Goal: Contribute content: Contribute content

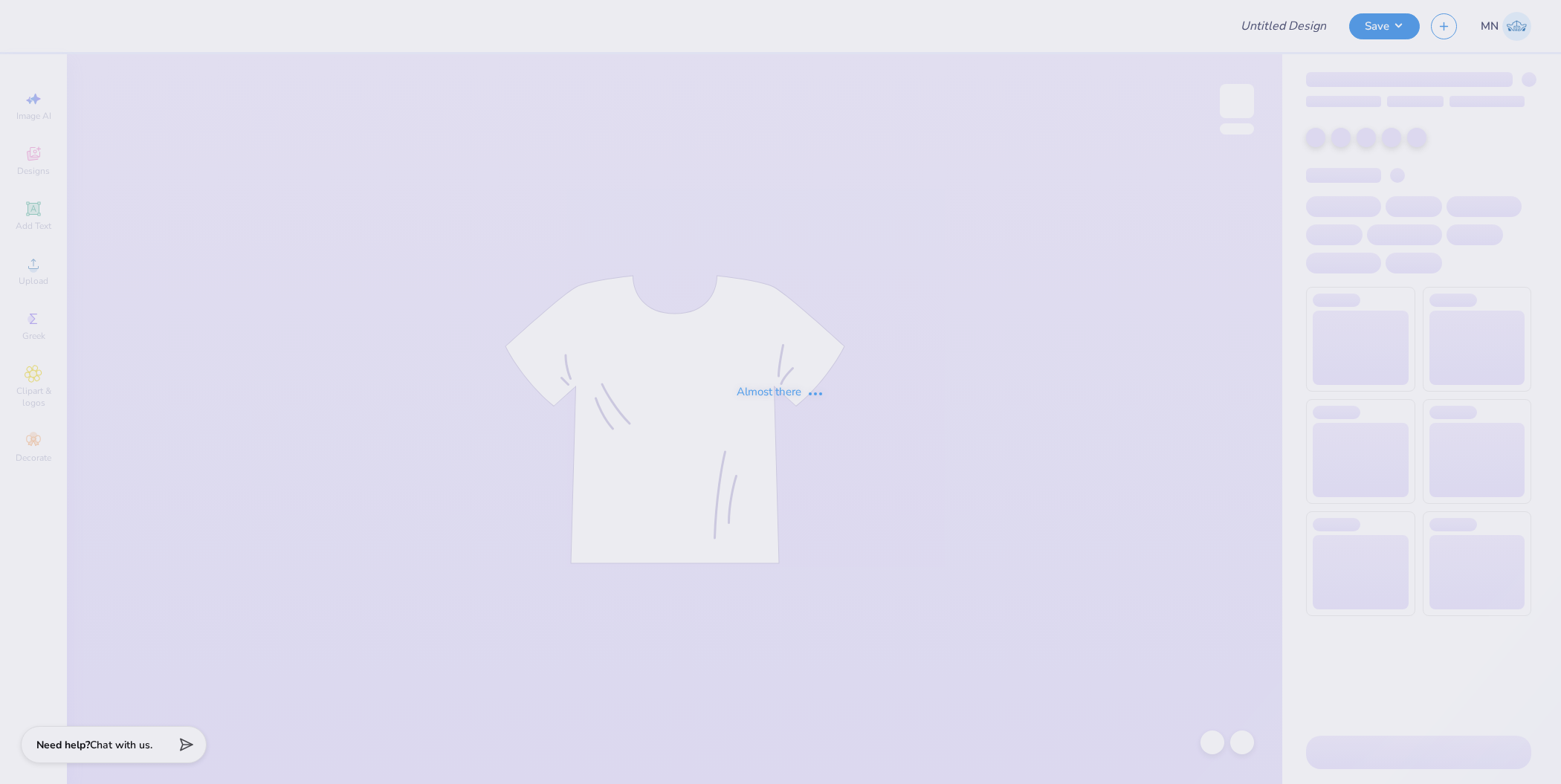
type input "[US_STATE] Tech : [PERSON_NAME]"
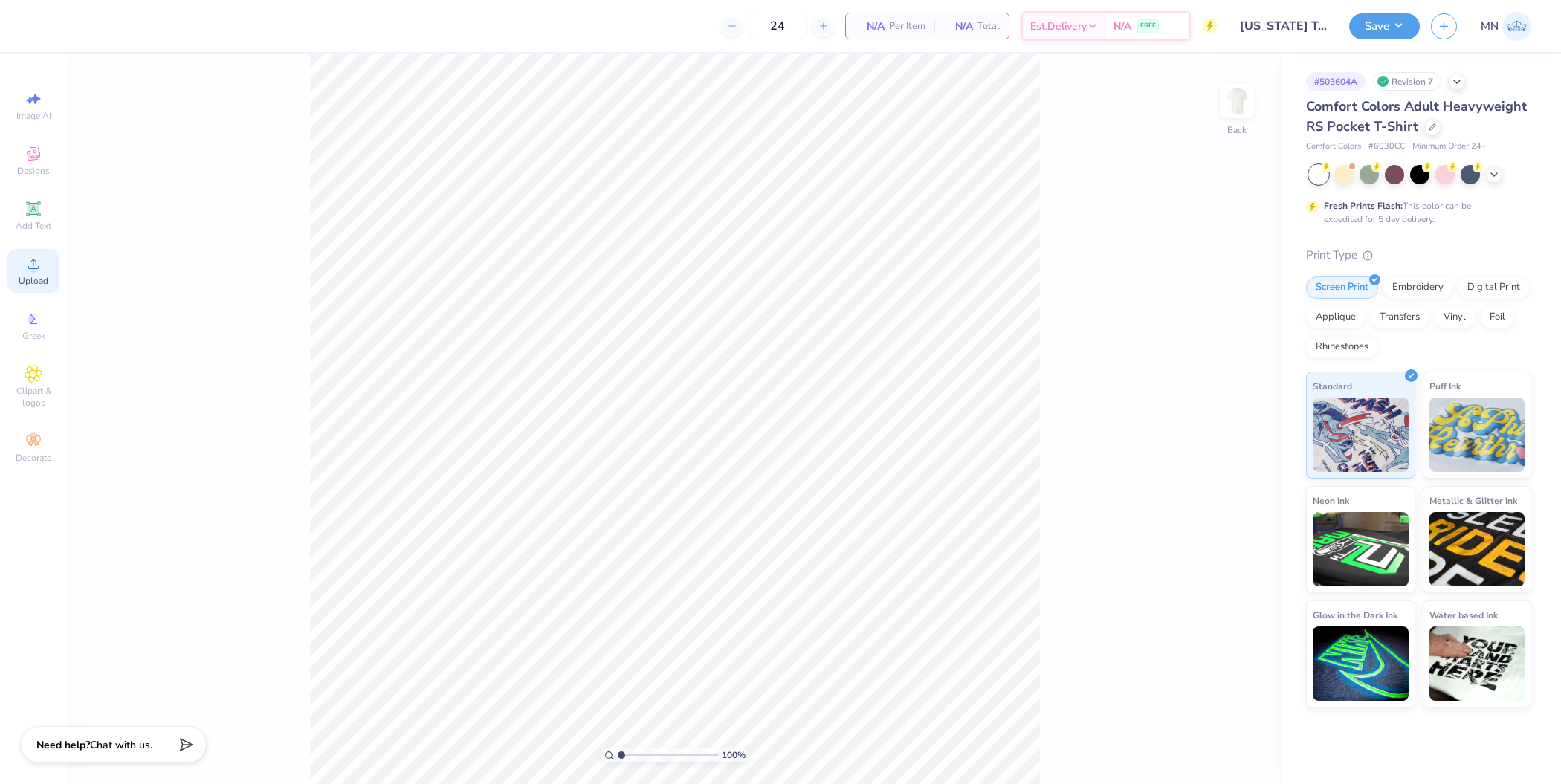
click at [45, 270] on div "Upload" at bounding box center [33, 270] width 52 height 44
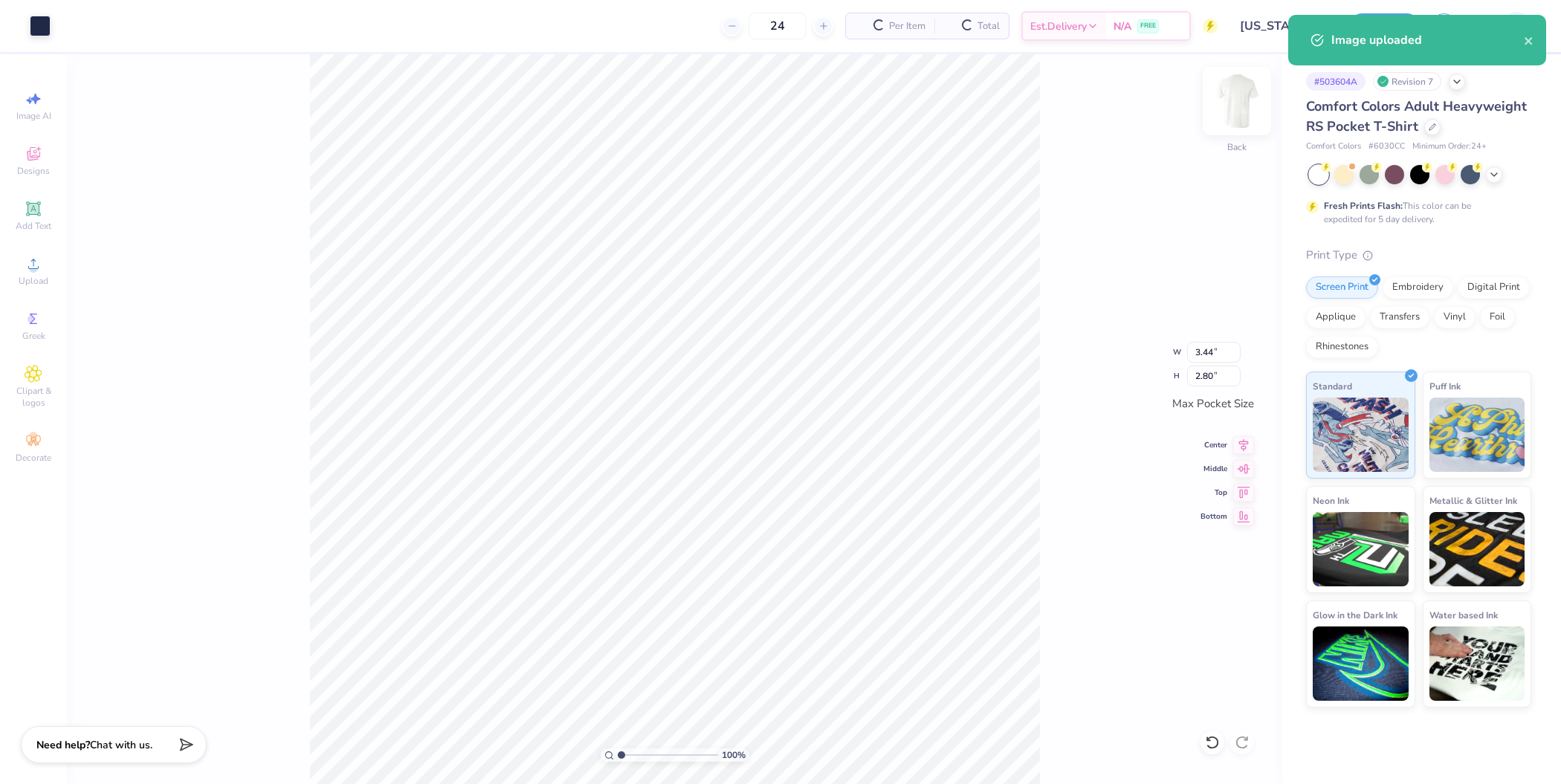
click at [1235, 110] on img at bounding box center [1236, 100] width 60 height 59
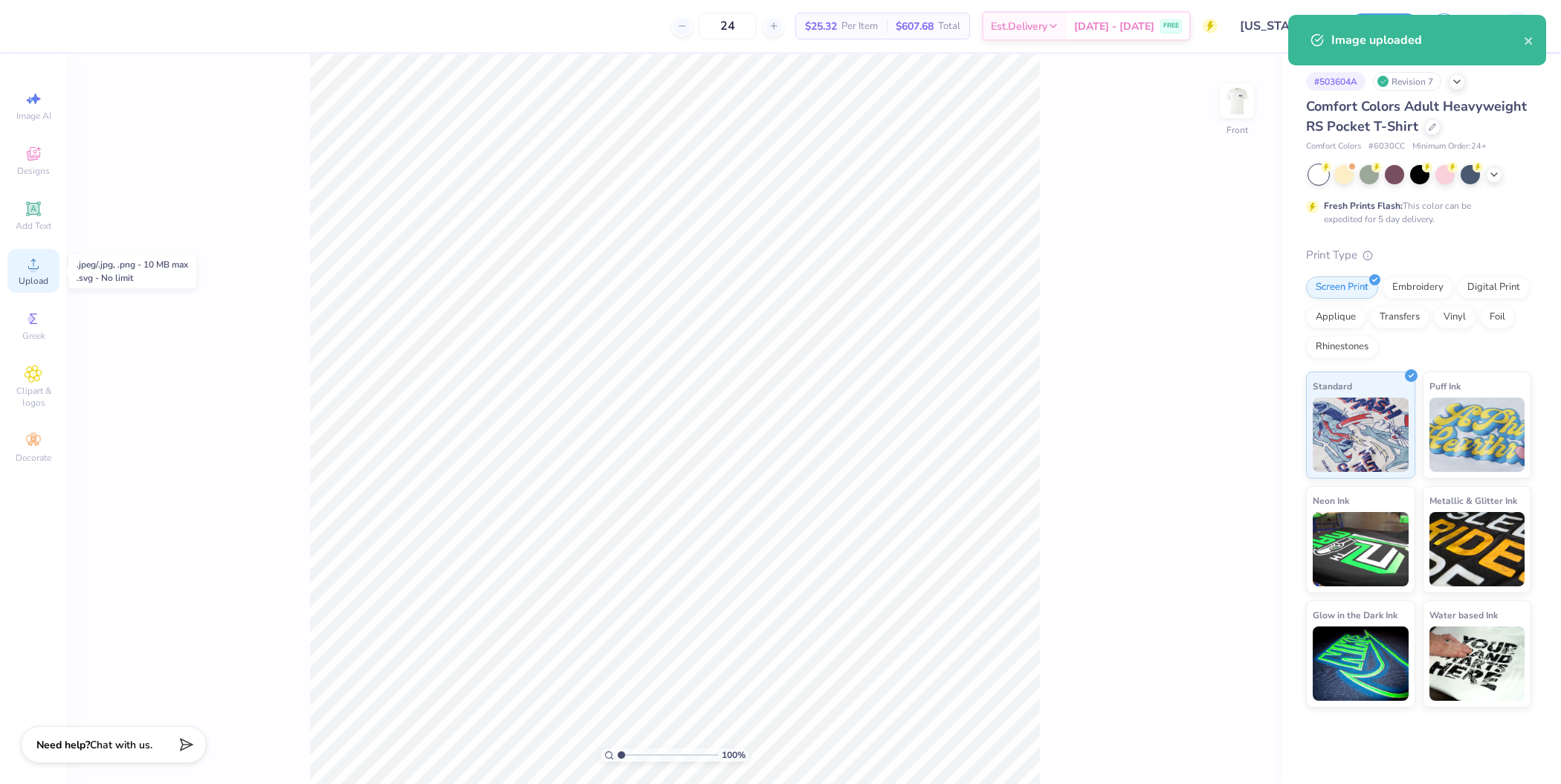
click at [49, 276] on div "Upload" at bounding box center [33, 270] width 52 height 44
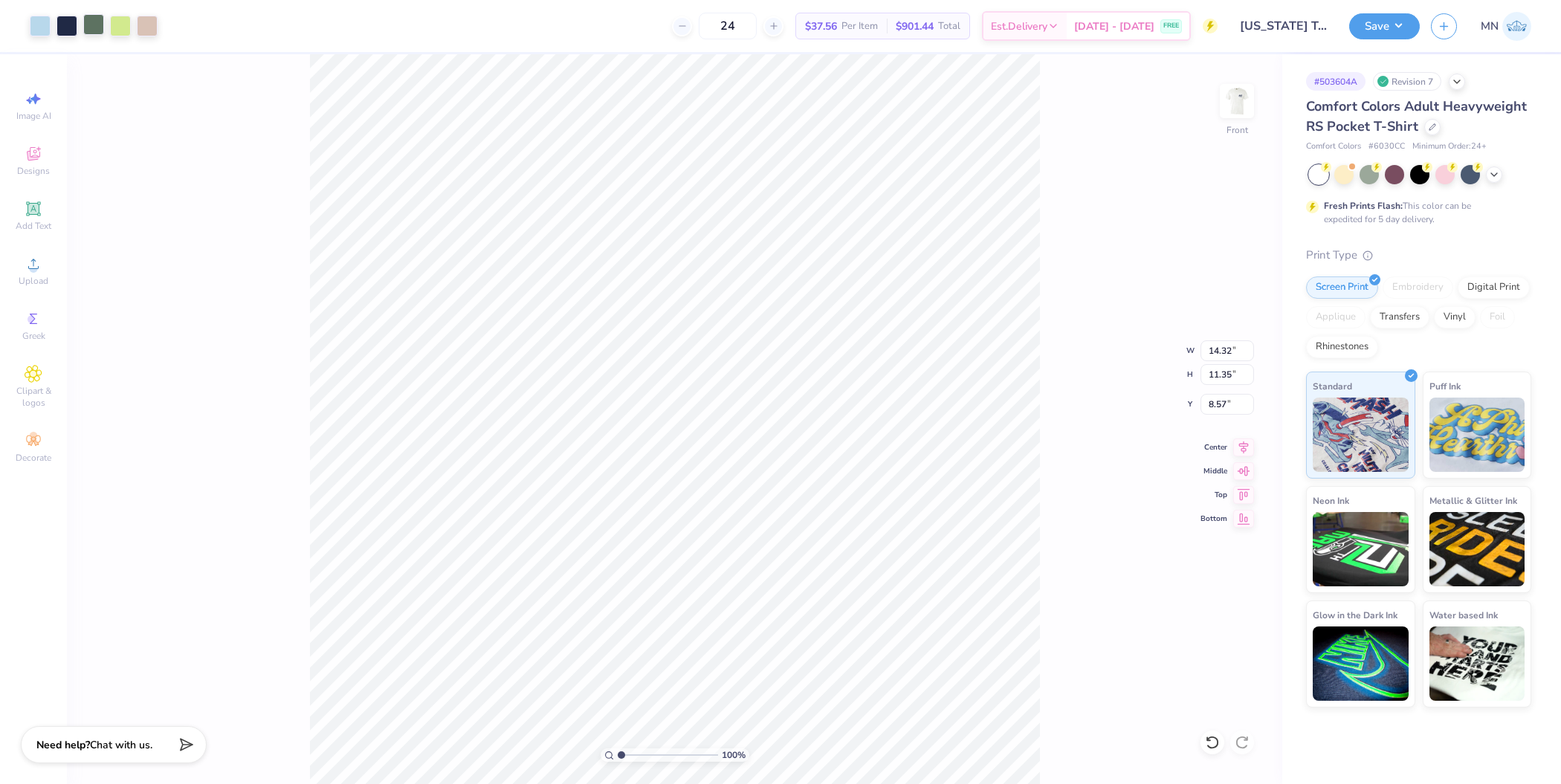
click at [99, 25] on div at bounding box center [93, 23] width 20 height 20
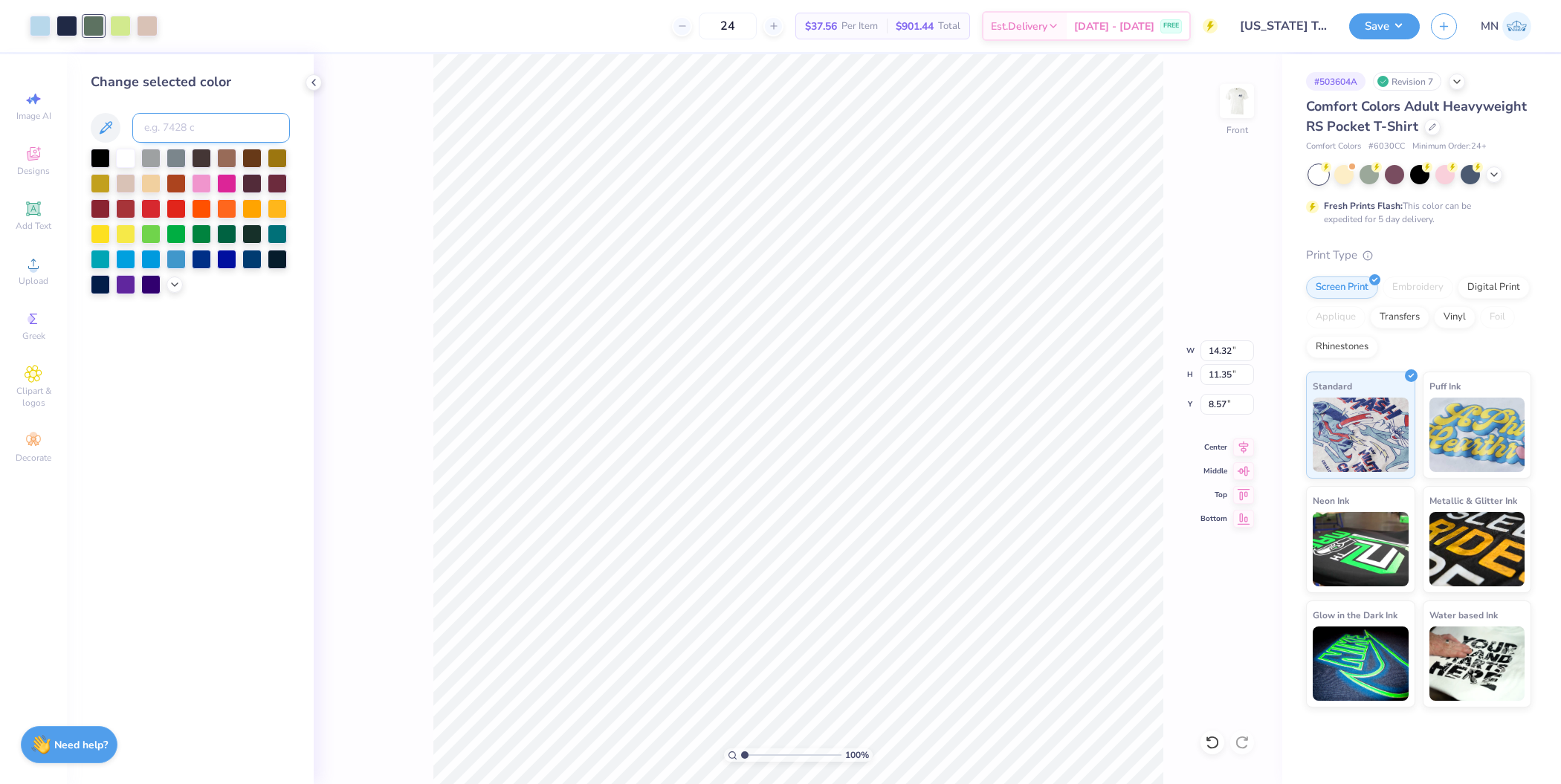
click at [189, 128] on input at bounding box center [212, 128] width 158 height 29
type input "372"
click at [1218, 351] on input "14.32" at bounding box center [1227, 350] width 54 height 20
type input "12.00"
type input "9.51"
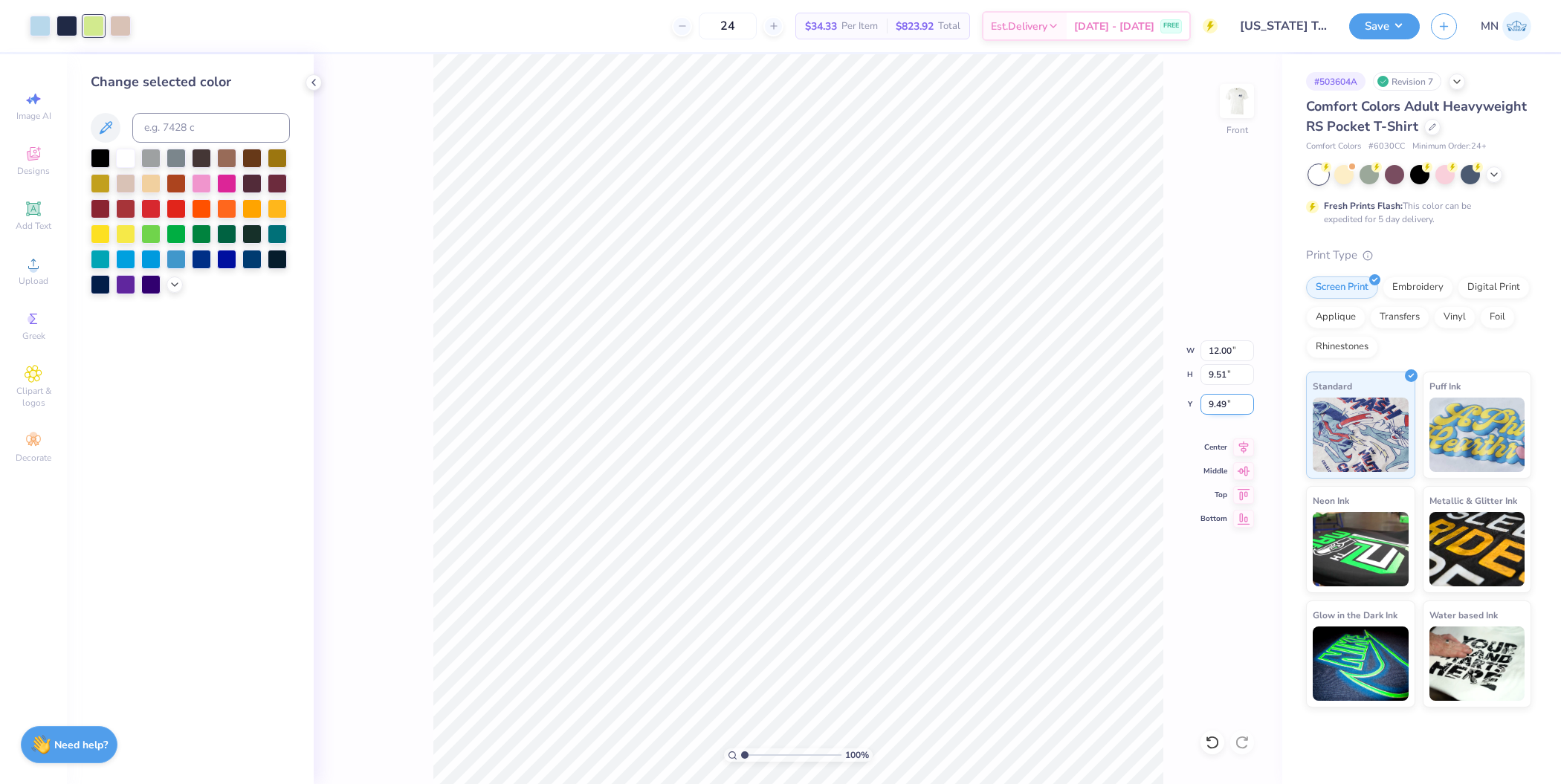
click at [1222, 409] on input "9.49" at bounding box center [1227, 404] width 54 height 20
type input "3.00"
click at [1368, 29] on button "Save" at bounding box center [1384, 23] width 70 height 26
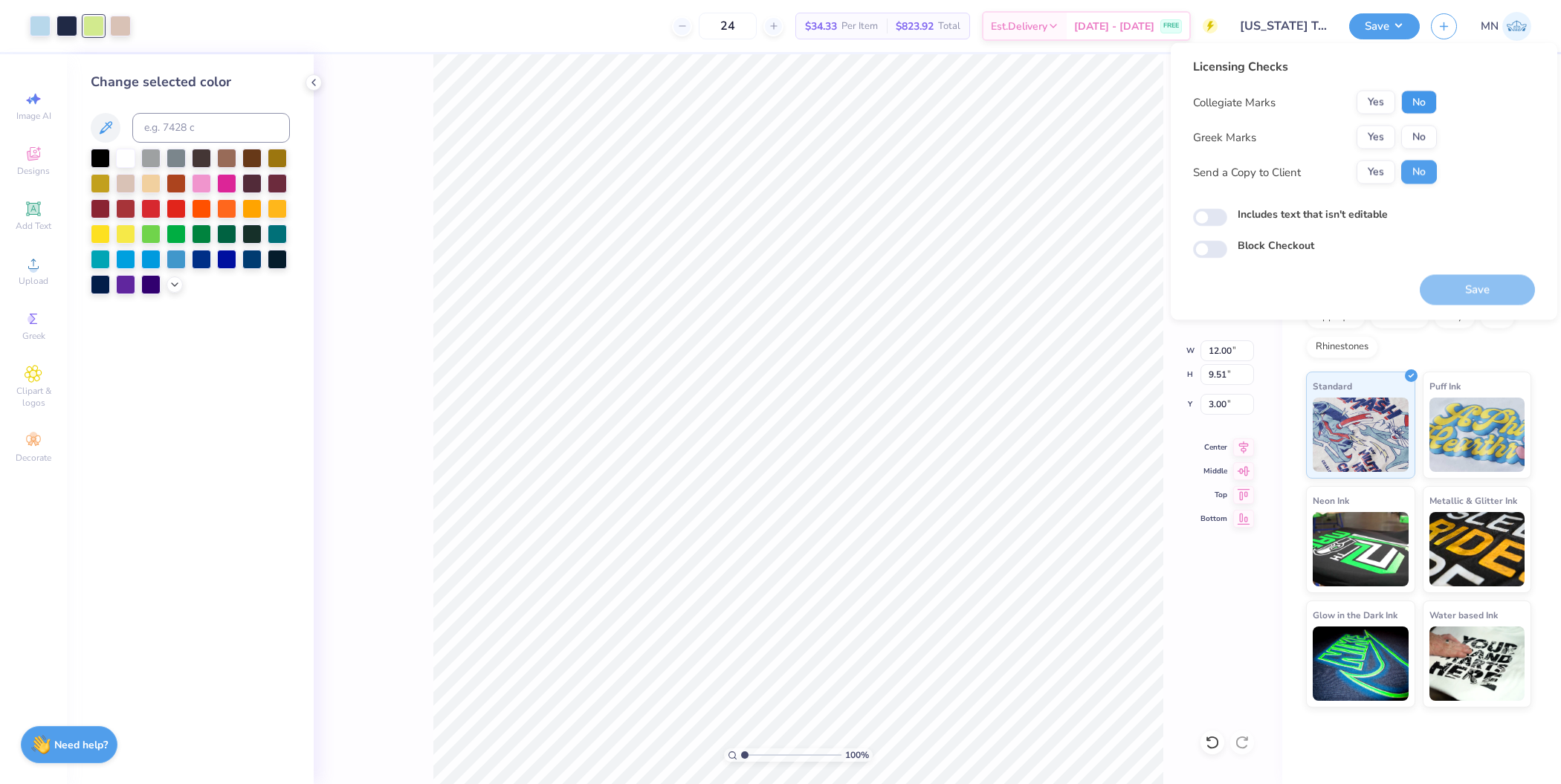
click at [1405, 111] on button "No" at bounding box center [1419, 102] width 36 height 23
click at [1375, 127] on button "Yes" at bounding box center [1377, 137] width 39 height 23
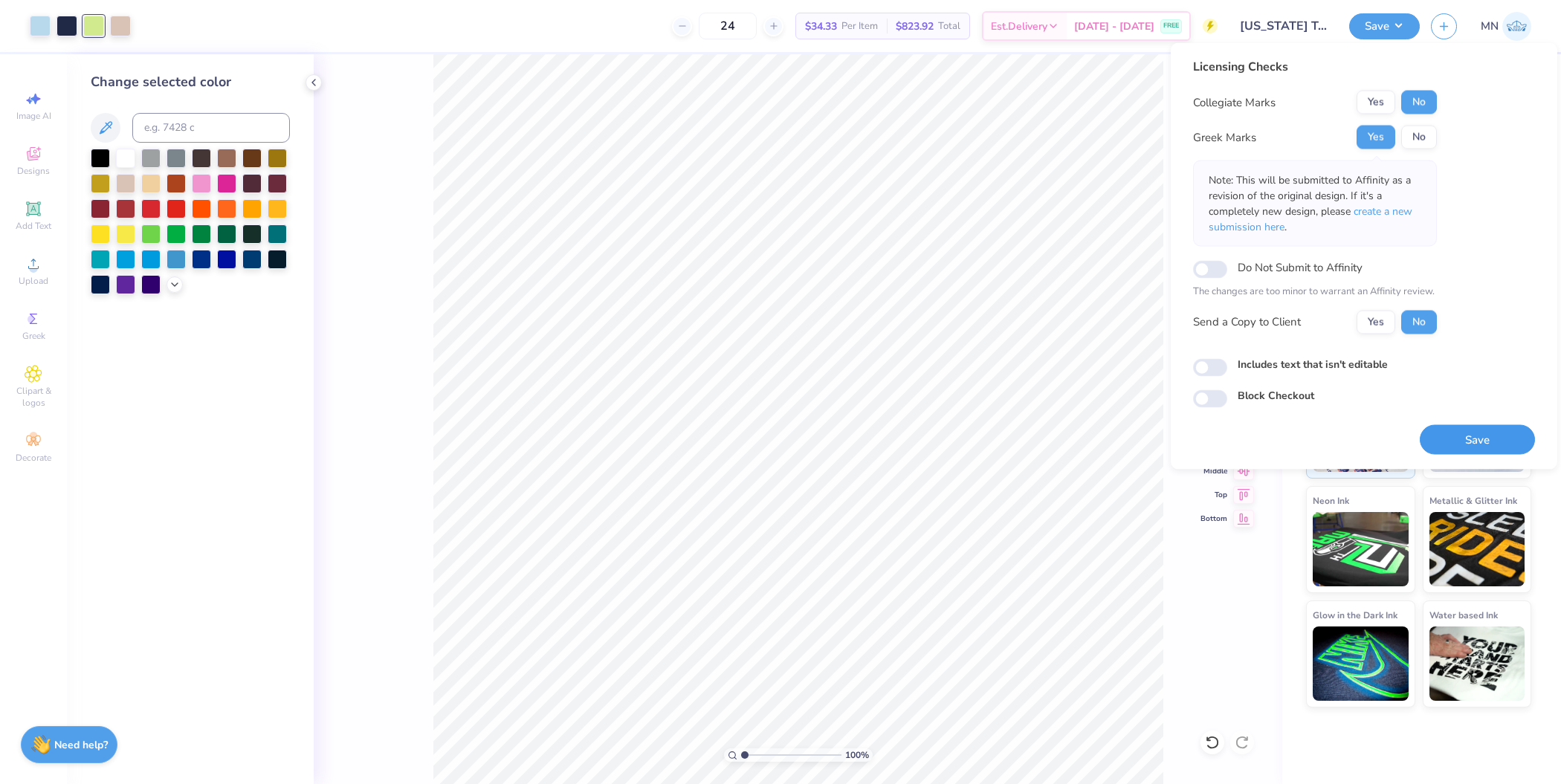
click at [1460, 428] on button "Save" at bounding box center [1477, 439] width 115 height 30
